Goal: Check status: Check status

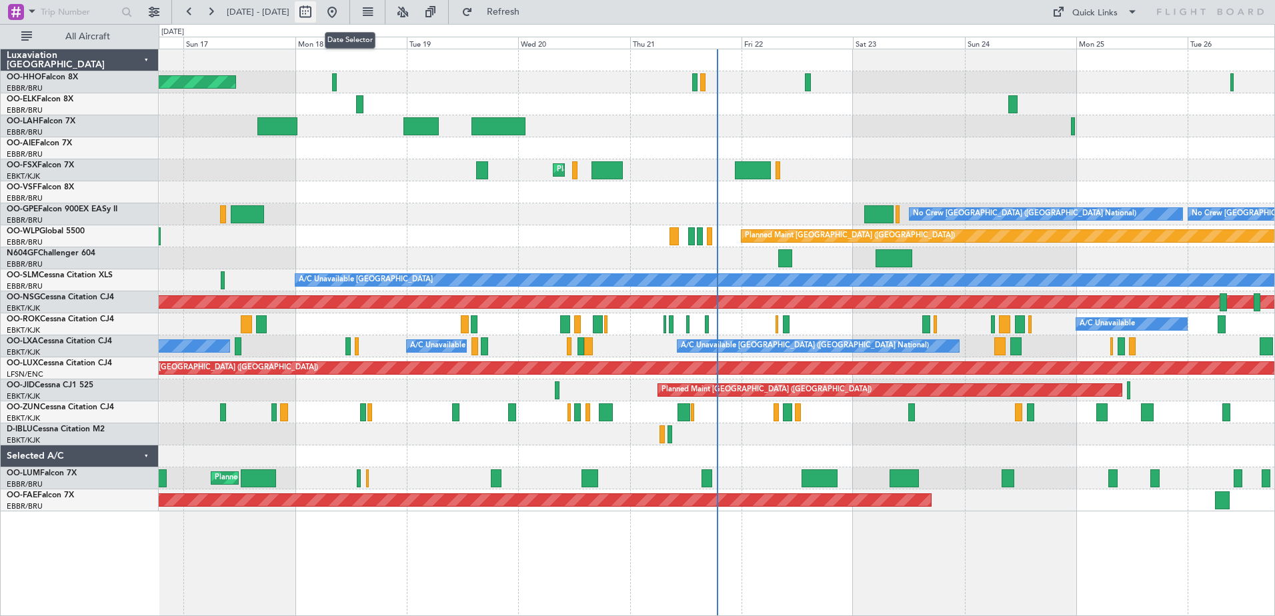
click at [316, 11] on button at bounding box center [305, 11] width 21 height 21
select select "8"
select select "2025"
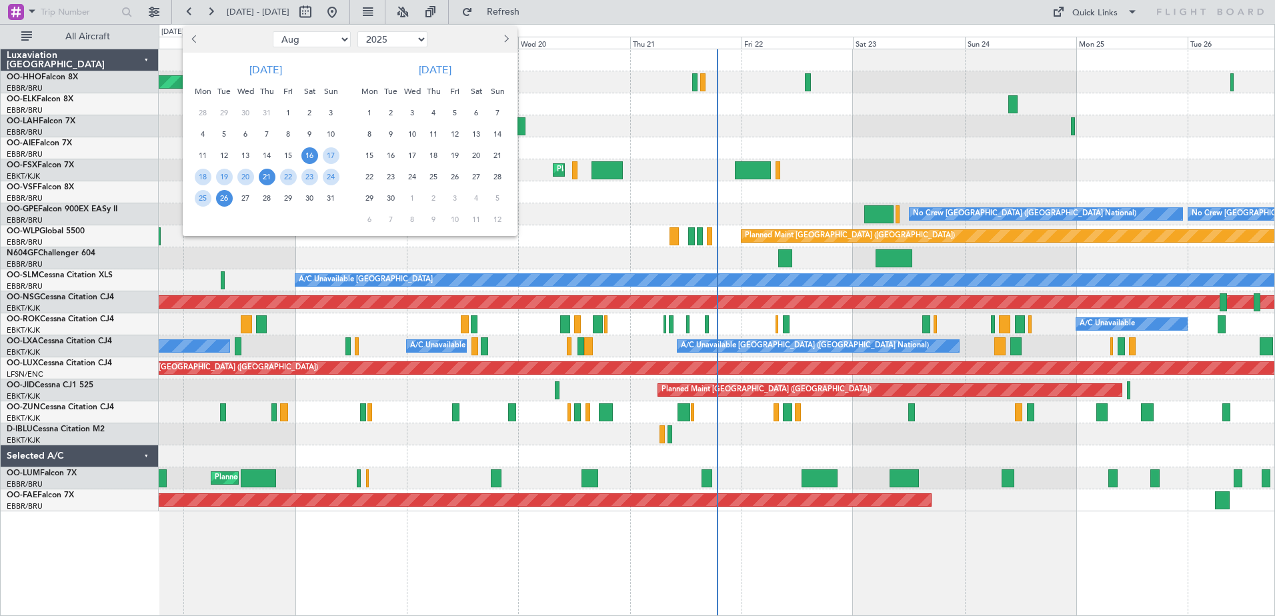
click at [264, 178] on span "21" at bounding box center [267, 177] width 17 height 17
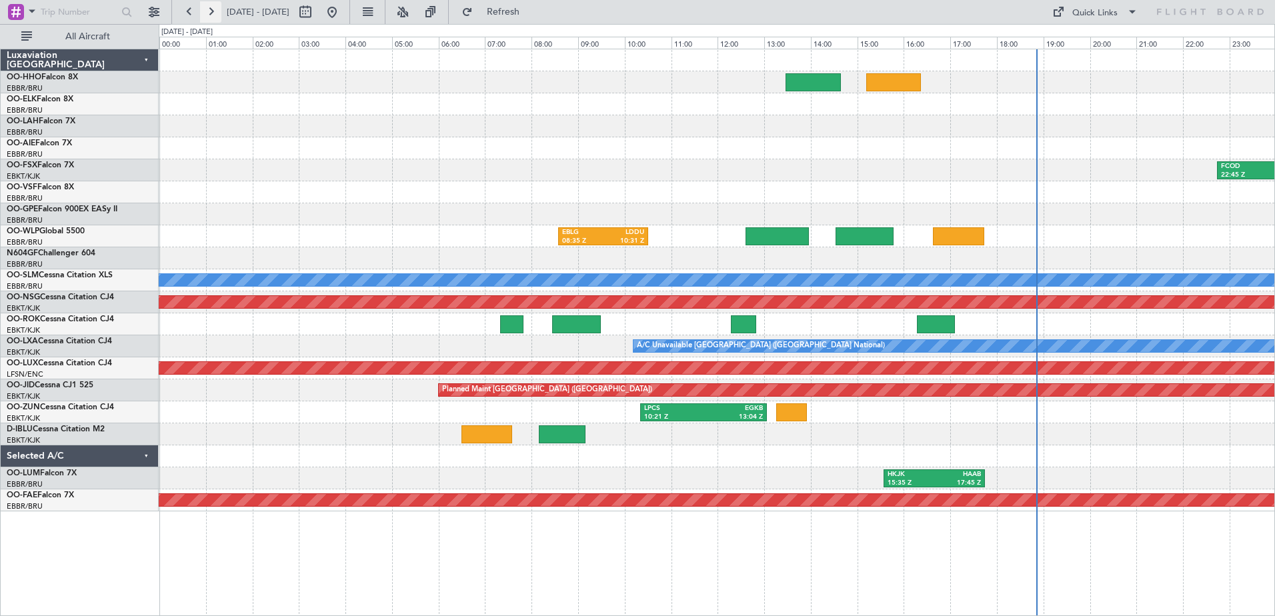
click at [212, 11] on button at bounding box center [210, 11] width 21 height 21
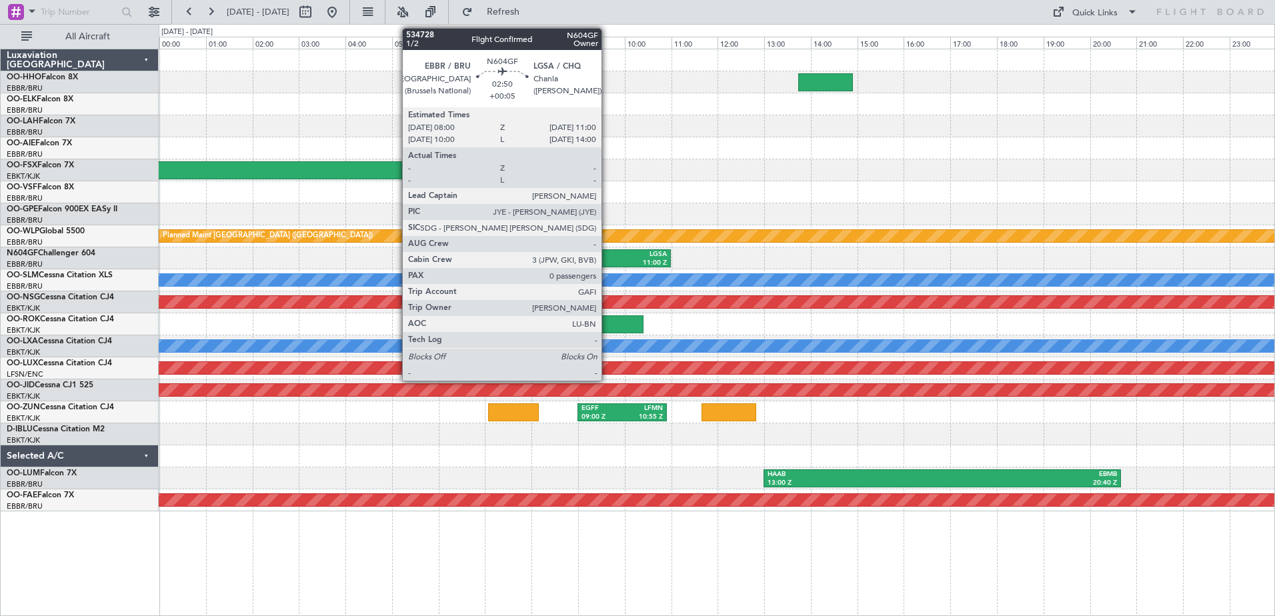
click at [608, 258] on div "LGSA" at bounding box center [634, 254] width 66 height 9
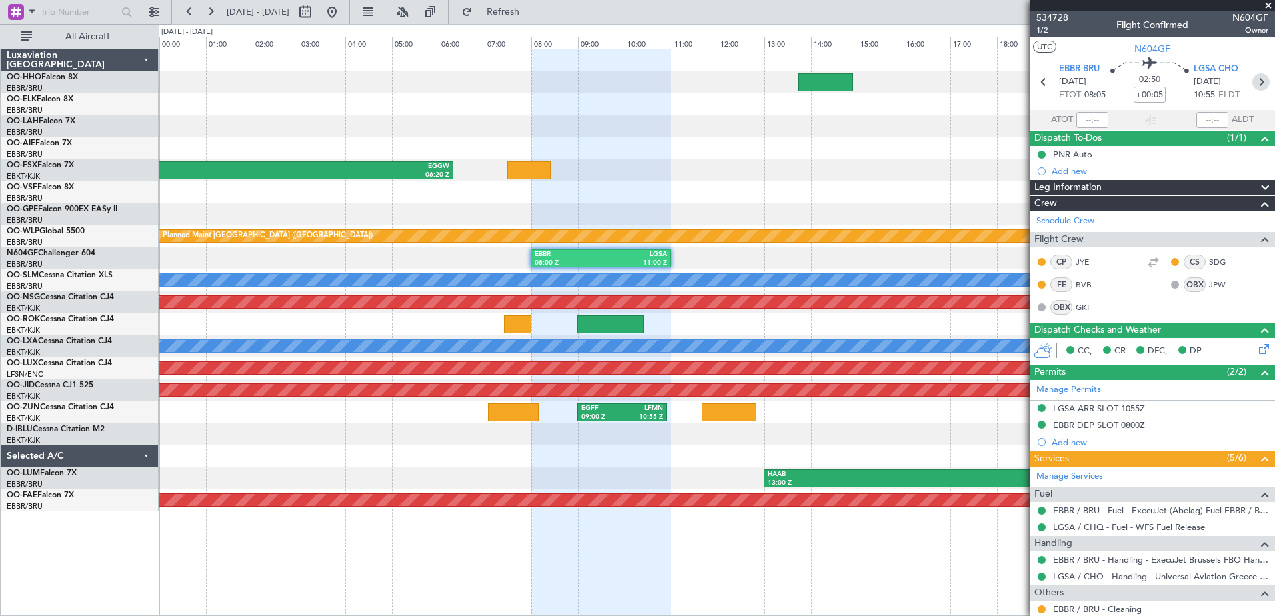
click at [1253, 79] on icon at bounding box center [1261, 81] width 17 height 17
type input "+01:10"
type input "2"
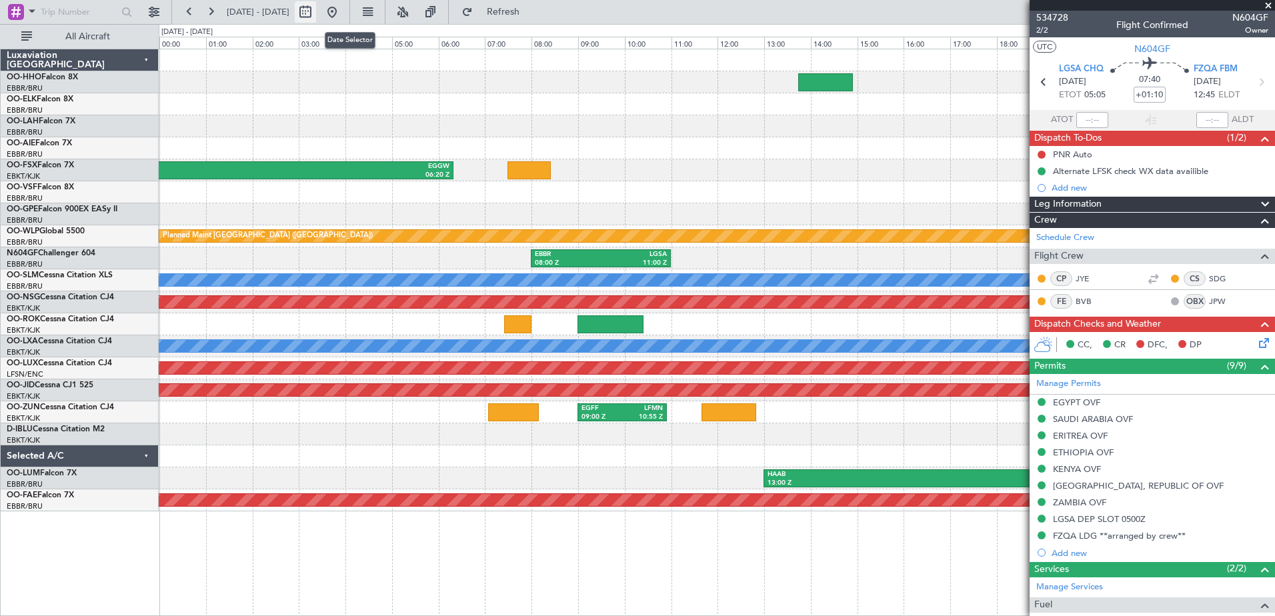
click at [316, 11] on button at bounding box center [305, 11] width 21 height 21
select select "8"
select select "2025"
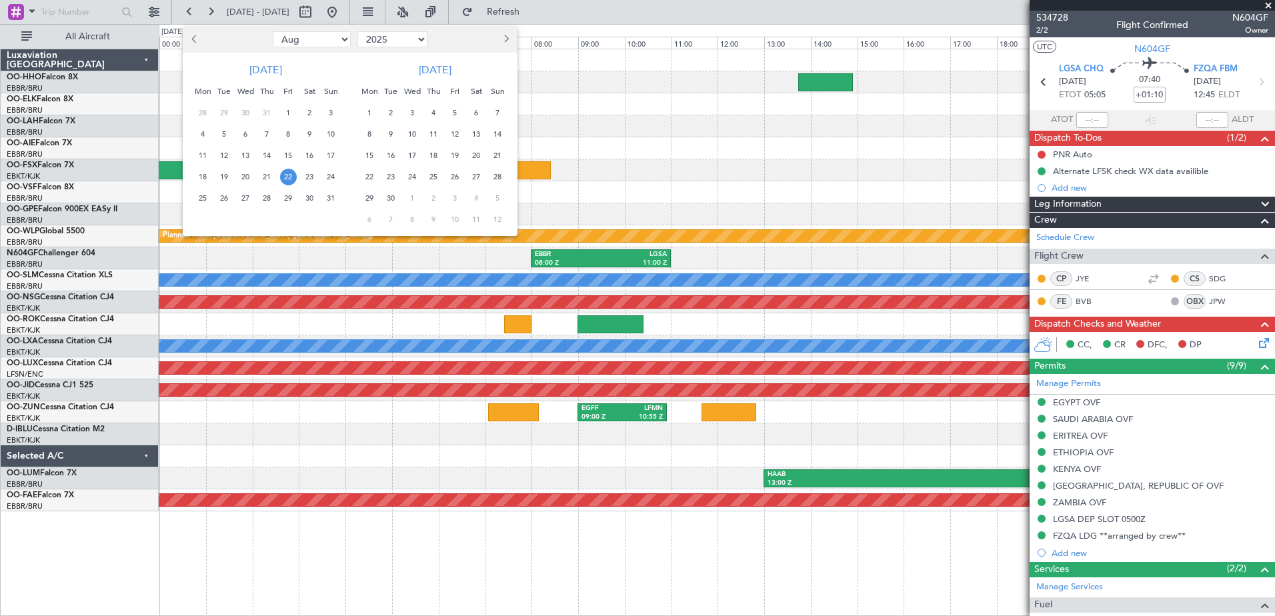
click at [1265, 4] on div at bounding box center [637, 308] width 1275 height 616
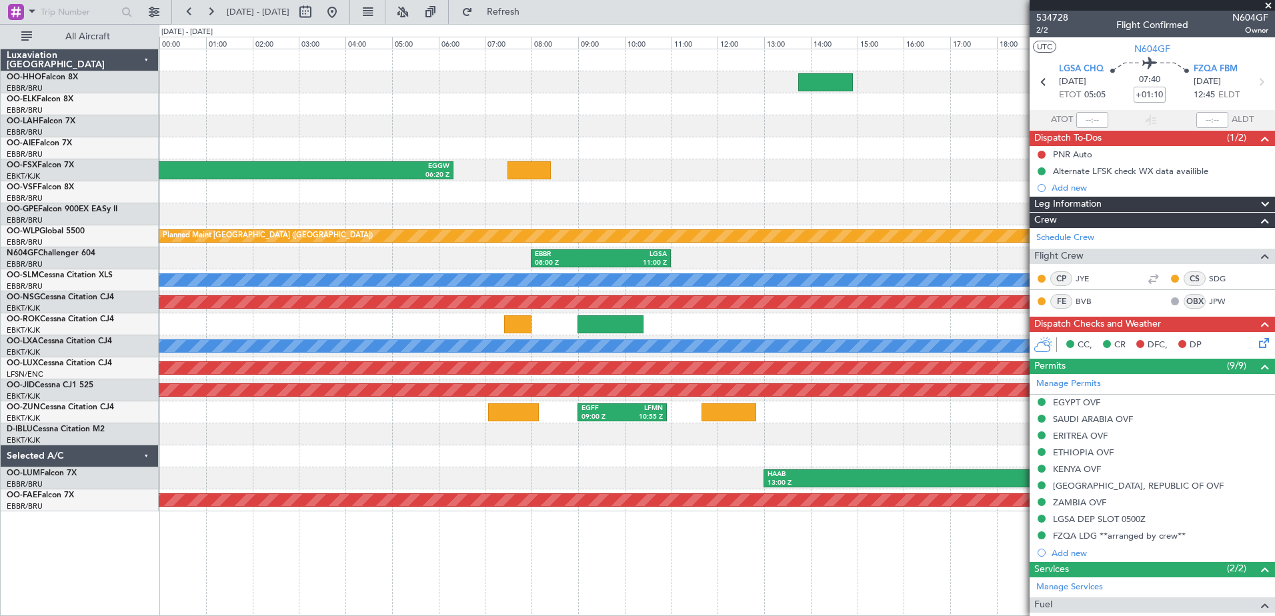
click at [1265, 3] on span at bounding box center [1268, 6] width 13 height 12
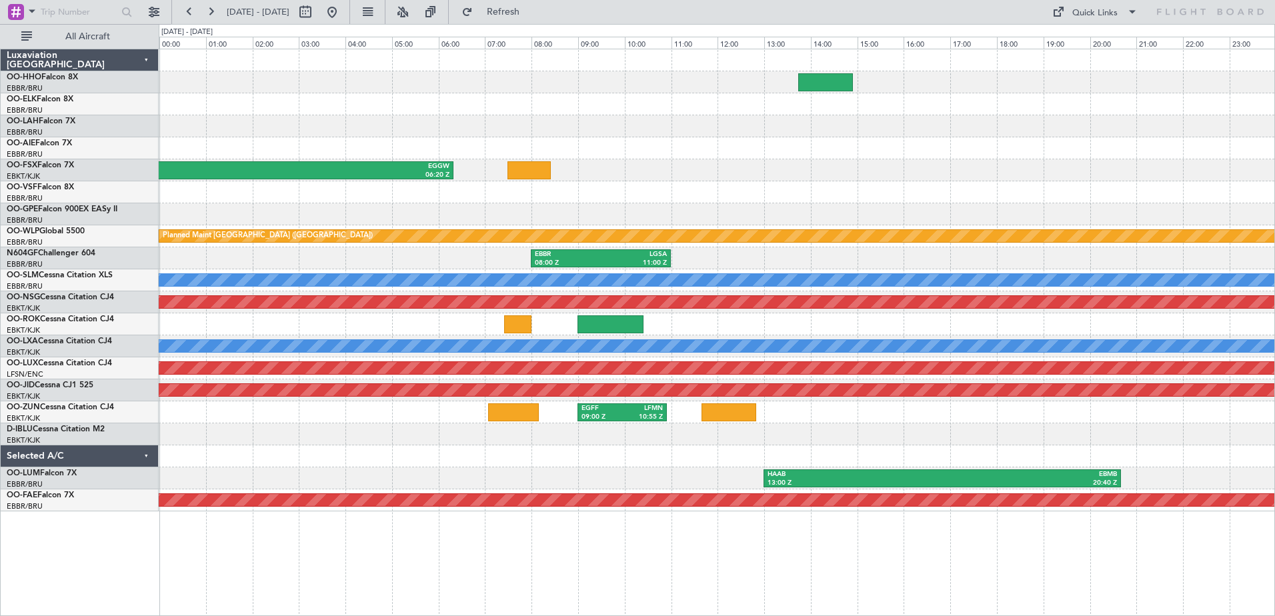
type input "0"
click at [210, 11] on button at bounding box center [210, 11] width 21 height 21
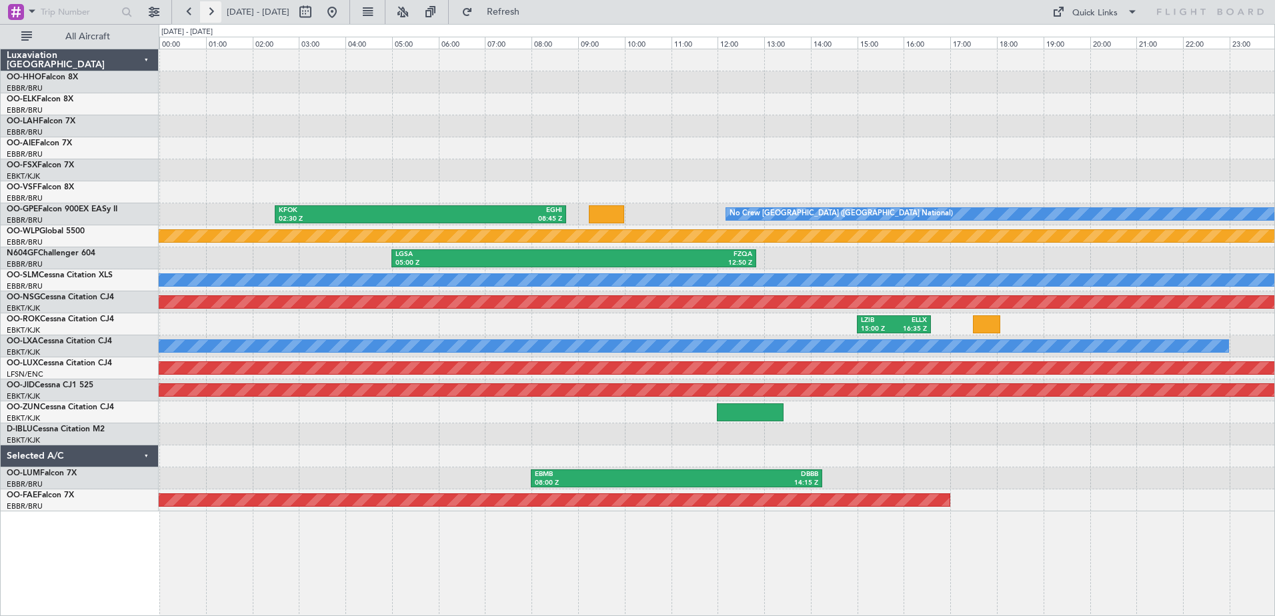
click at [210, 13] on button at bounding box center [210, 11] width 21 height 21
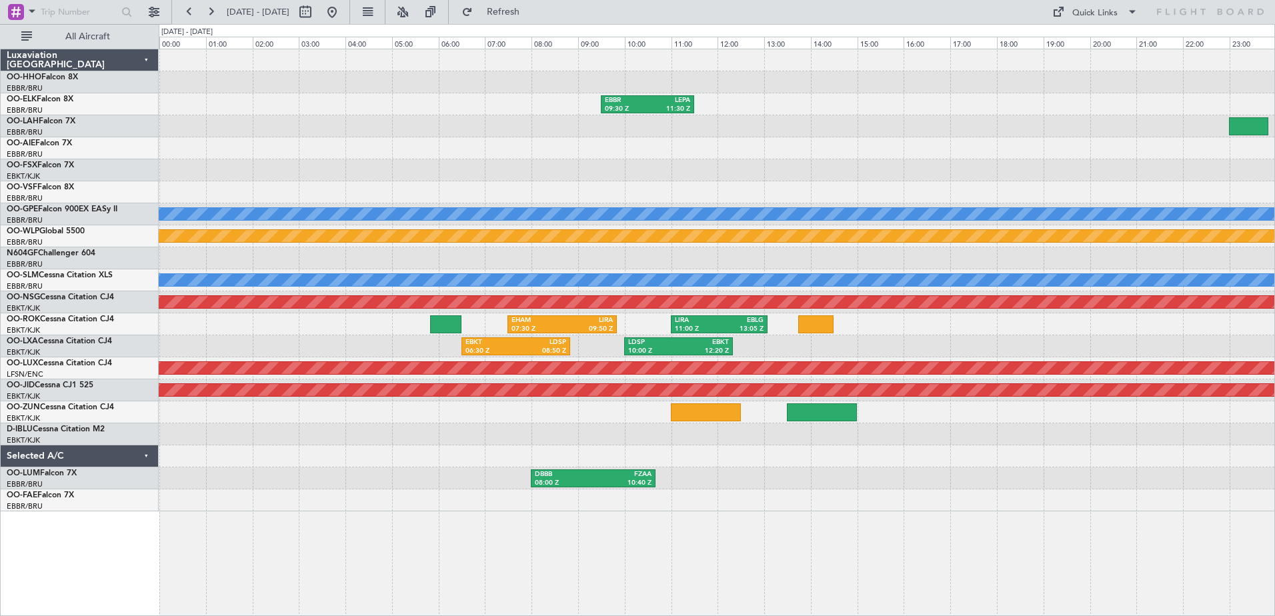
click at [101, 25] on div "All Aircraft" at bounding box center [85, 36] width 171 height 25
click at [104, 38] on span "All Aircraft" at bounding box center [88, 36] width 106 height 9
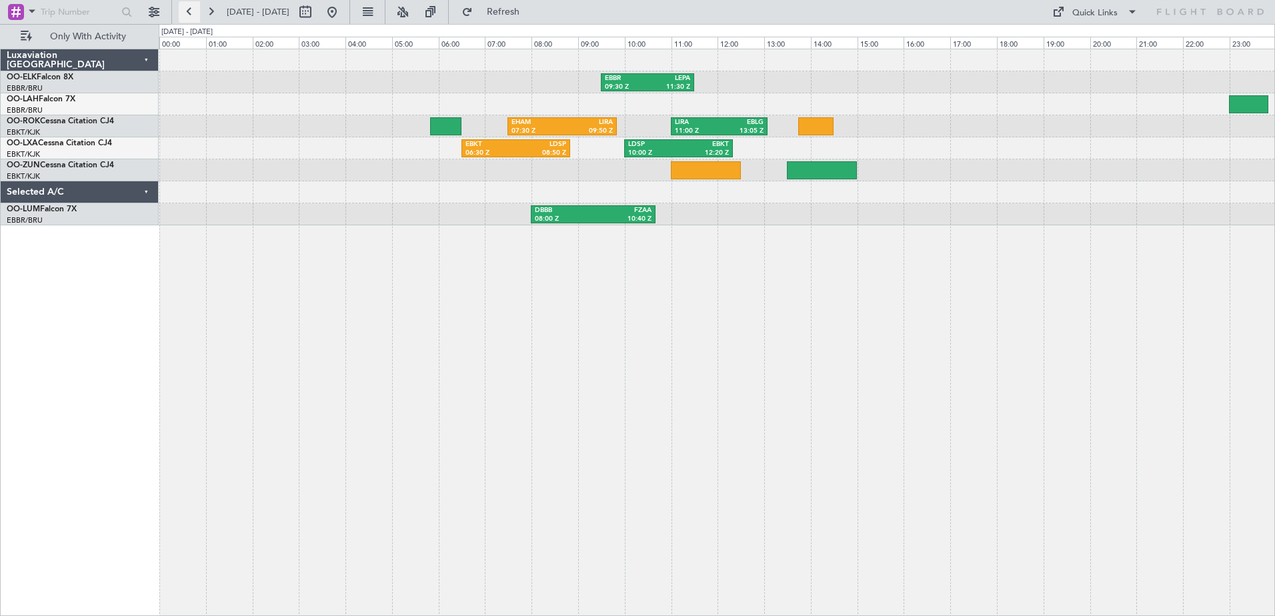
click at [188, 11] on button at bounding box center [189, 11] width 21 height 21
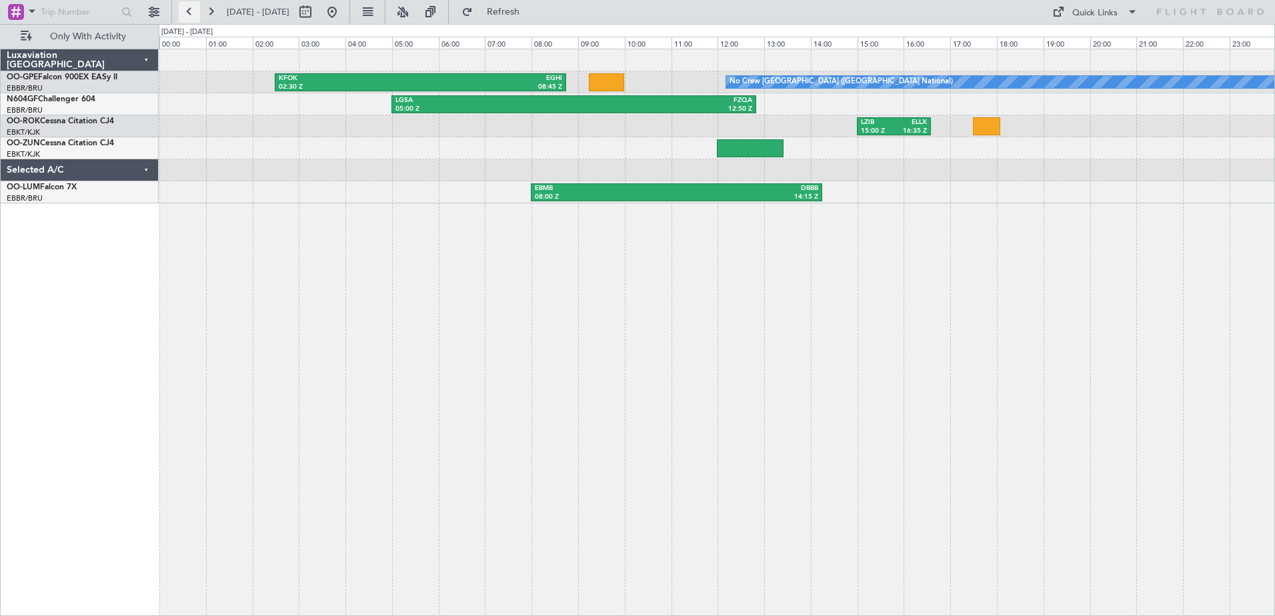
click at [189, 9] on button at bounding box center [189, 11] width 21 height 21
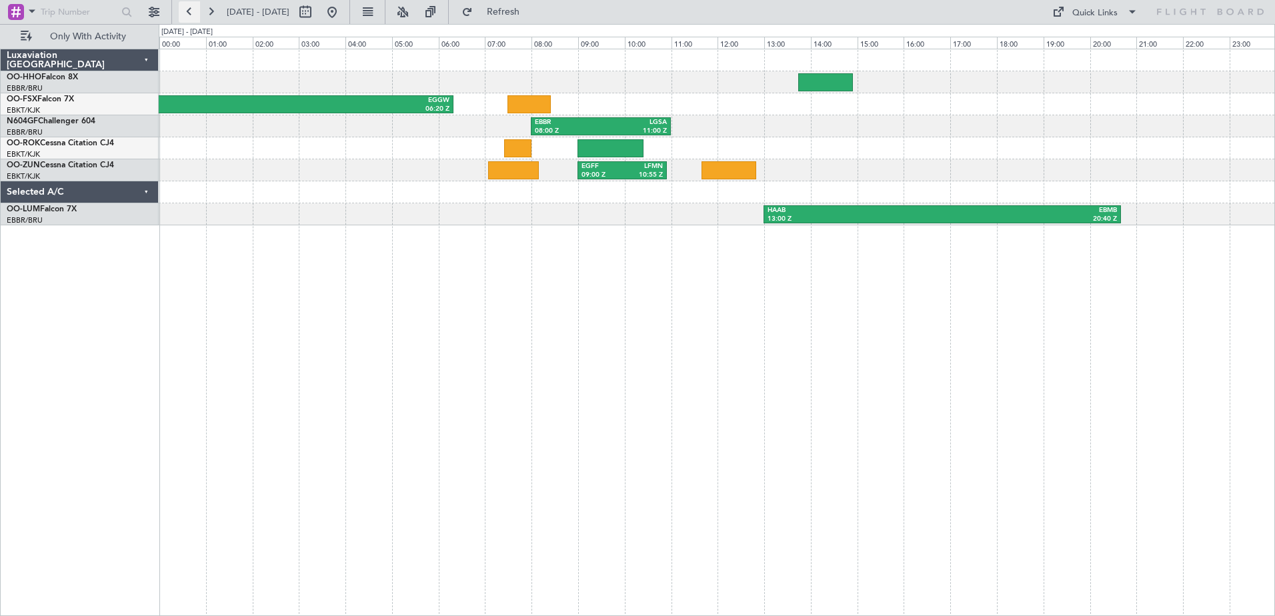
click at [189, 9] on button at bounding box center [189, 11] width 21 height 21
